Goal: Task Accomplishment & Management: Manage account settings

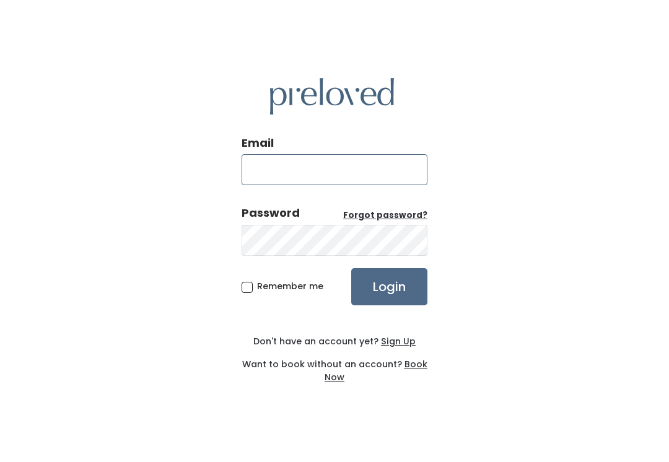
click at [359, 171] on input "Email" at bounding box center [335, 169] width 186 height 31
click at [404, 164] on input "Email" at bounding box center [335, 169] width 186 height 31
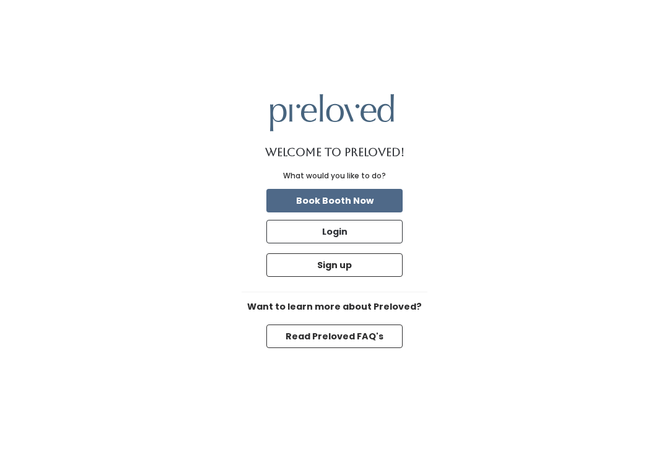
click at [372, 243] on button "Login" at bounding box center [334, 232] width 136 height 24
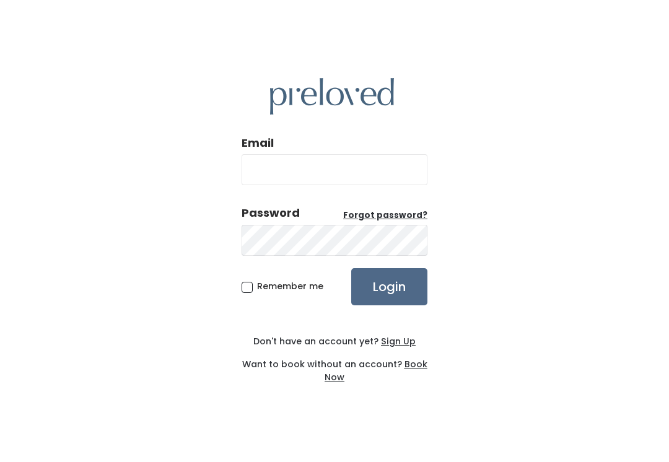
click at [384, 169] on input "Email" at bounding box center [335, 169] width 186 height 31
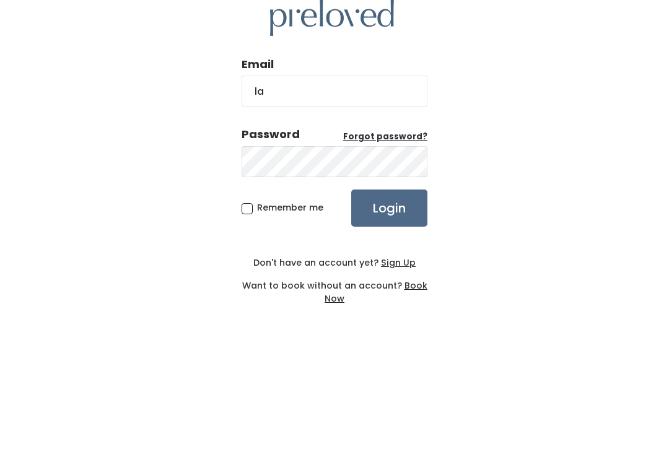
type input "l"
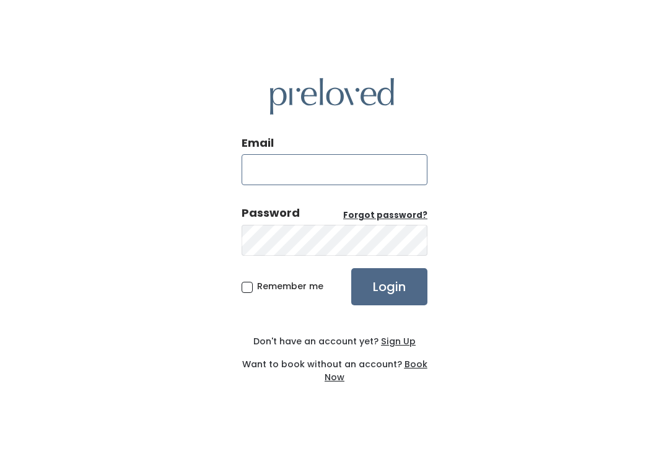
click at [388, 185] on input "Email" at bounding box center [335, 169] width 186 height 31
type input "p"
click at [568, 141] on div "Email Password Forgot password? Remember me Login Don't have an account yet? Si…" at bounding box center [334, 231] width 669 height 462
